Goal: Find specific page/section: Locate a particular part of the current website

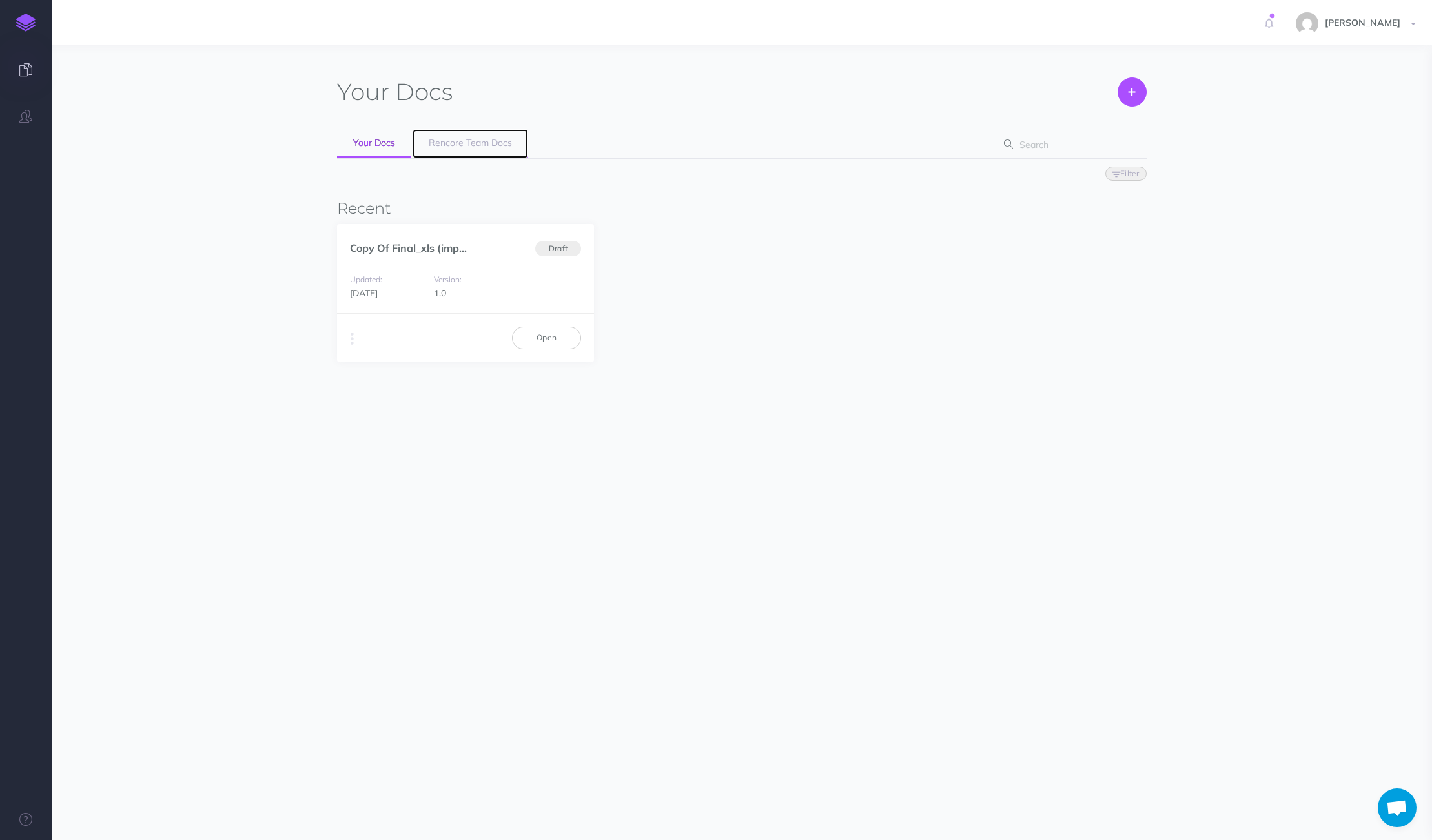
click at [469, 147] on span "Rencore Team Docs" at bounding box center [470, 143] width 83 height 12
click at [470, 143] on span "Rencore Team Docs" at bounding box center [470, 143] width 83 height 12
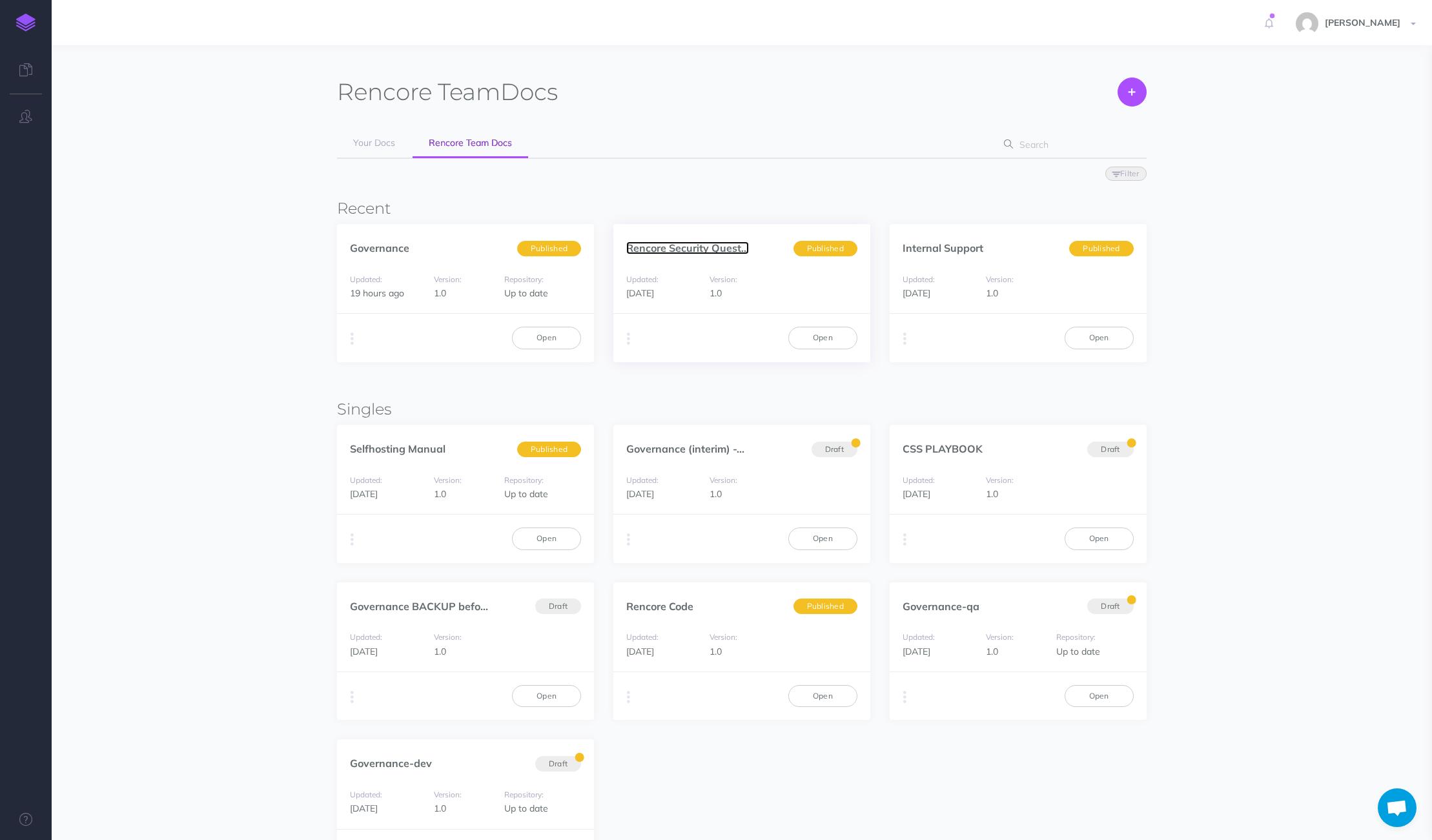
click at [672, 251] on link "Rencore Security Quest..." at bounding box center [688, 247] width 123 height 13
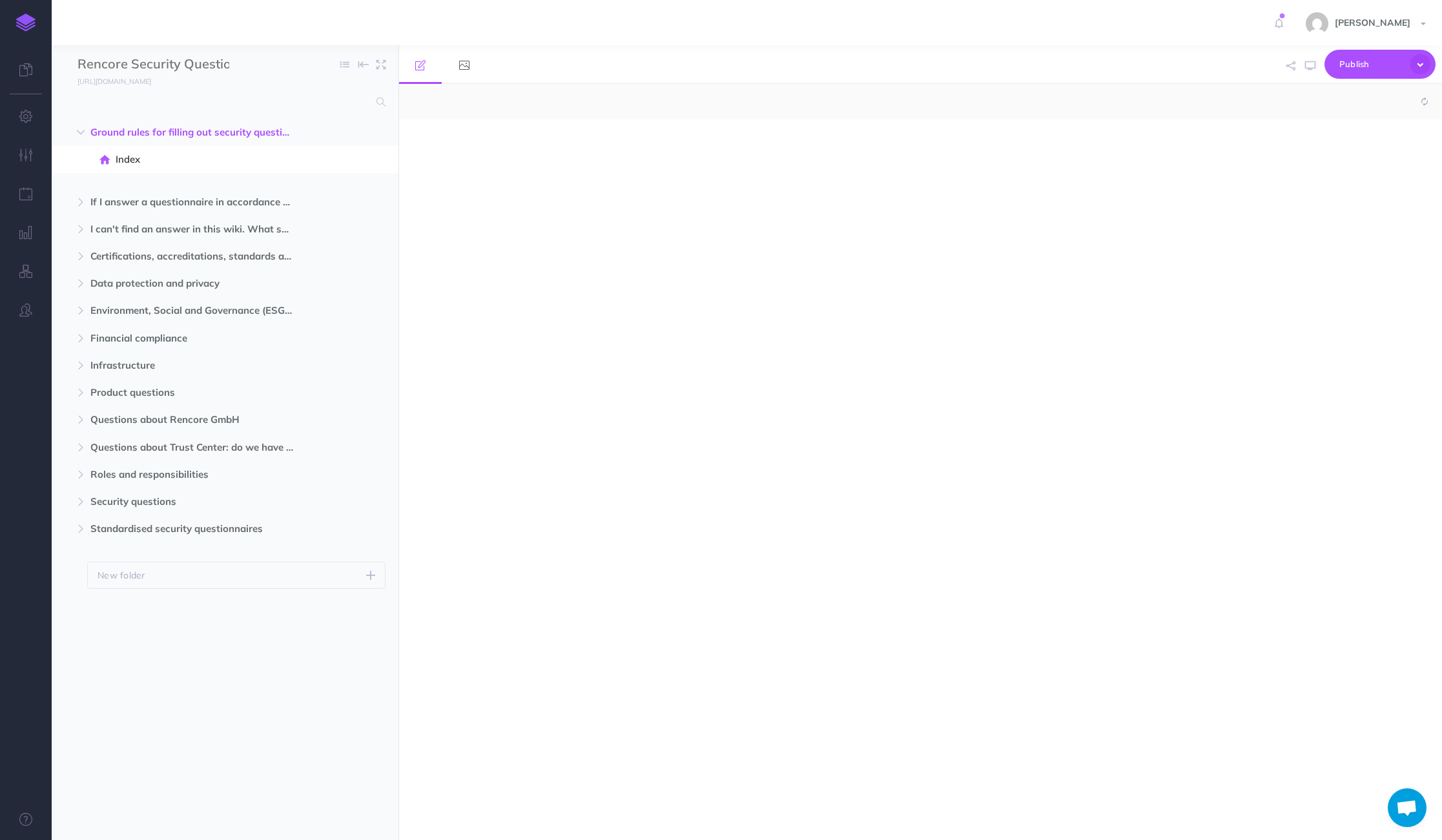
select select "null"
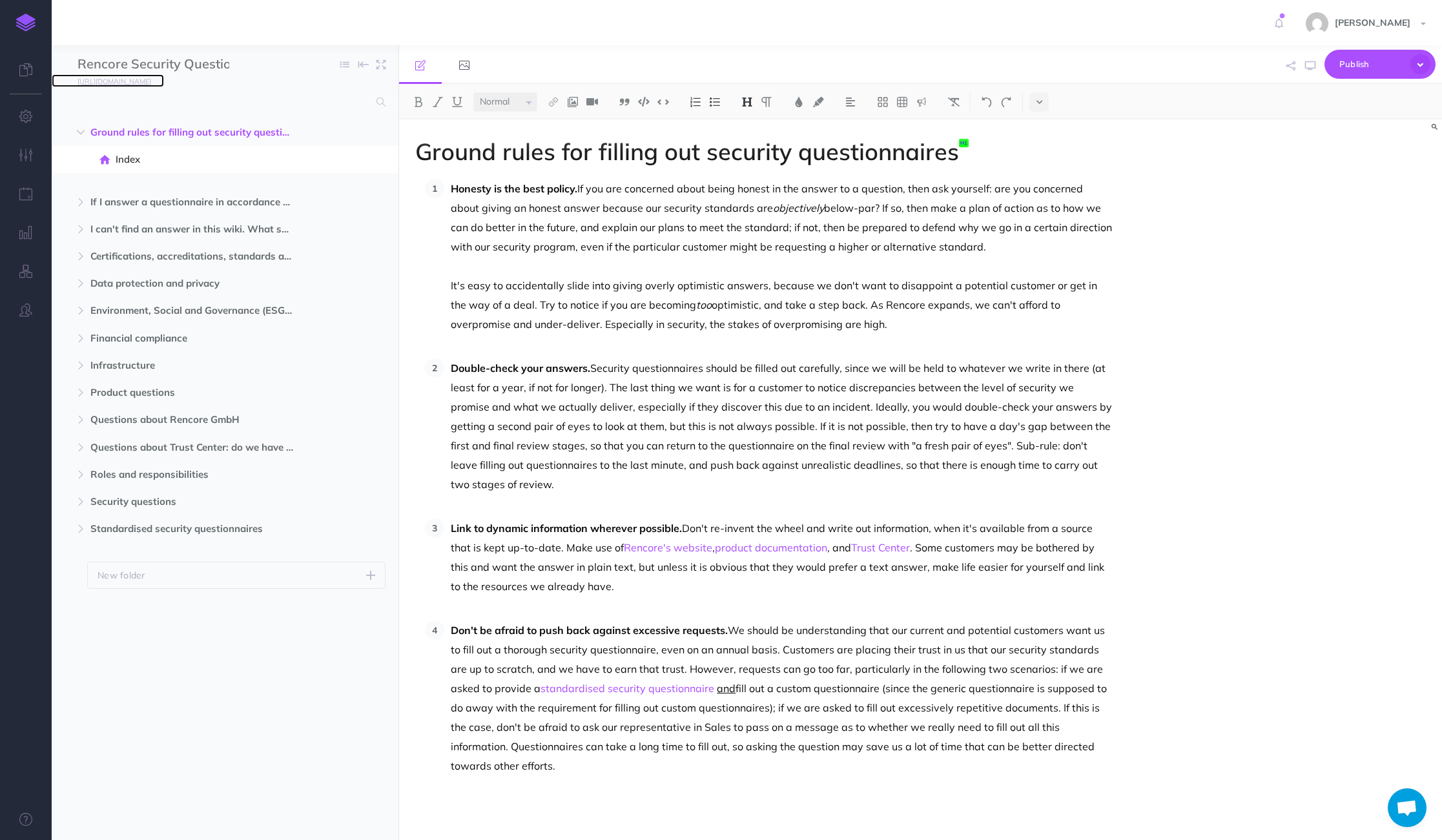
click at [151, 83] on small "https://rencore-sq-rfp.snazzydocs.com" at bounding box center [114, 81] width 73 height 9
